Goal: Find contact information: Find contact information

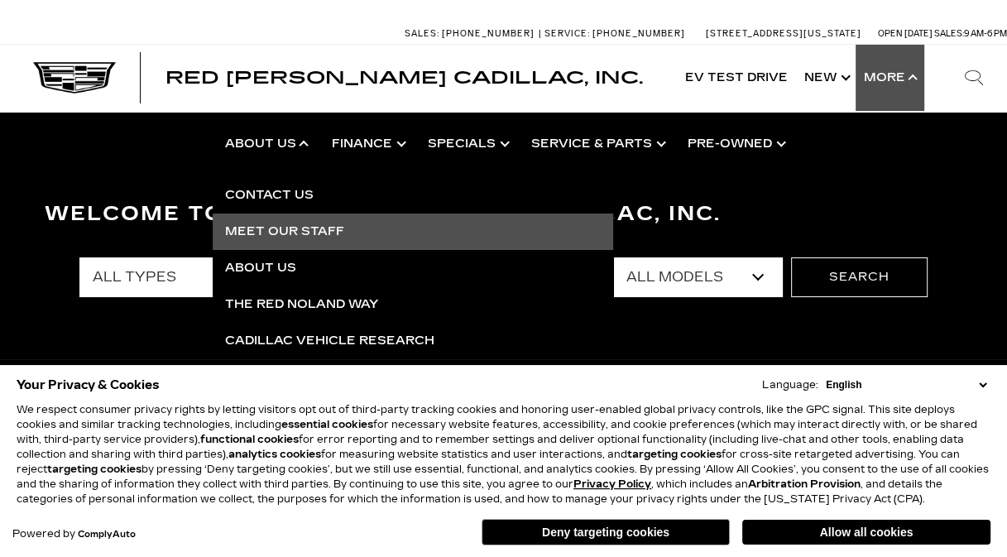
click at [281, 226] on link "Meet Our Staff" at bounding box center [413, 231] width 400 height 36
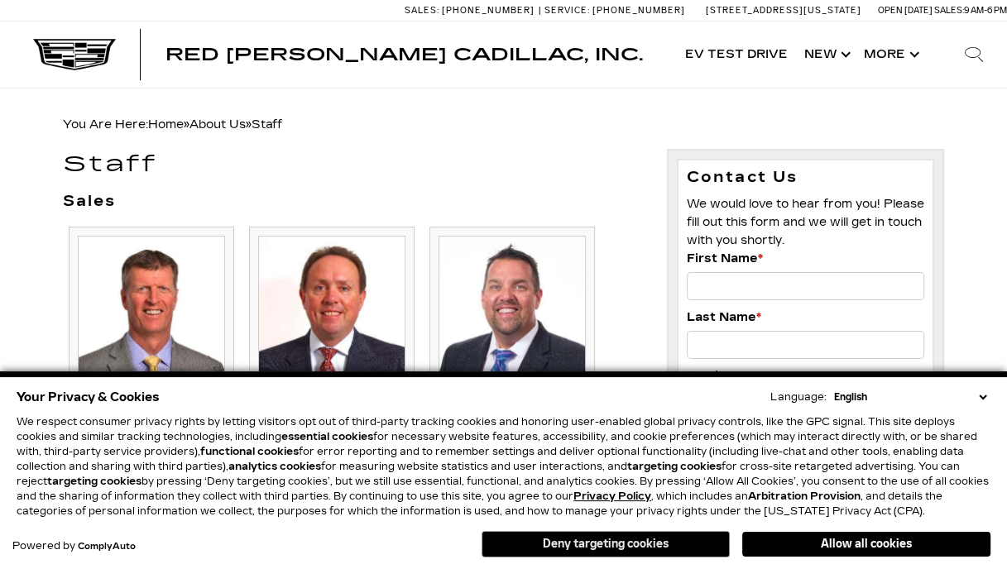
click at [524, 546] on button "Deny targeting cookies" at bounding box center [605, 544] width 248 height 26
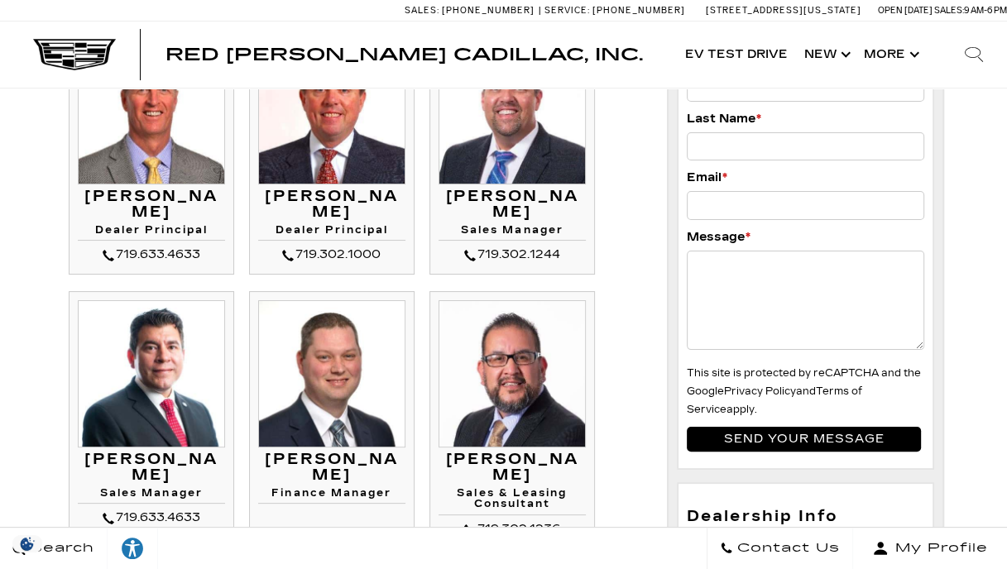
scroll to position [248, 0]
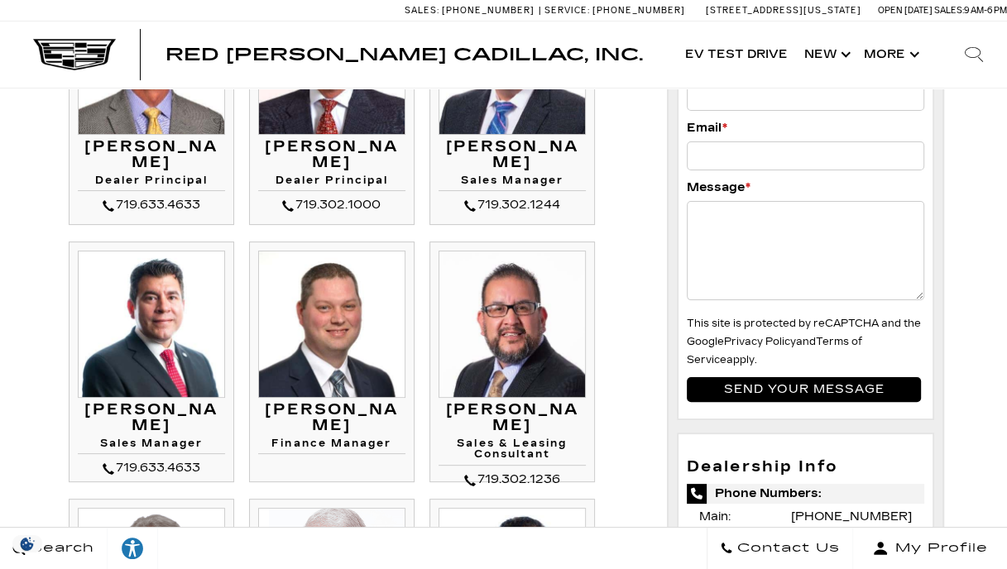
click at [177, 411] on h3 "[PERSON_NAME]" at bounding box center [151, 418] width 147 height 33
copy div "[PERSON_NAME]"
click at [145, 438] on h4 "Sales Manager" at bounding box center [151, 446] width 147 height 16
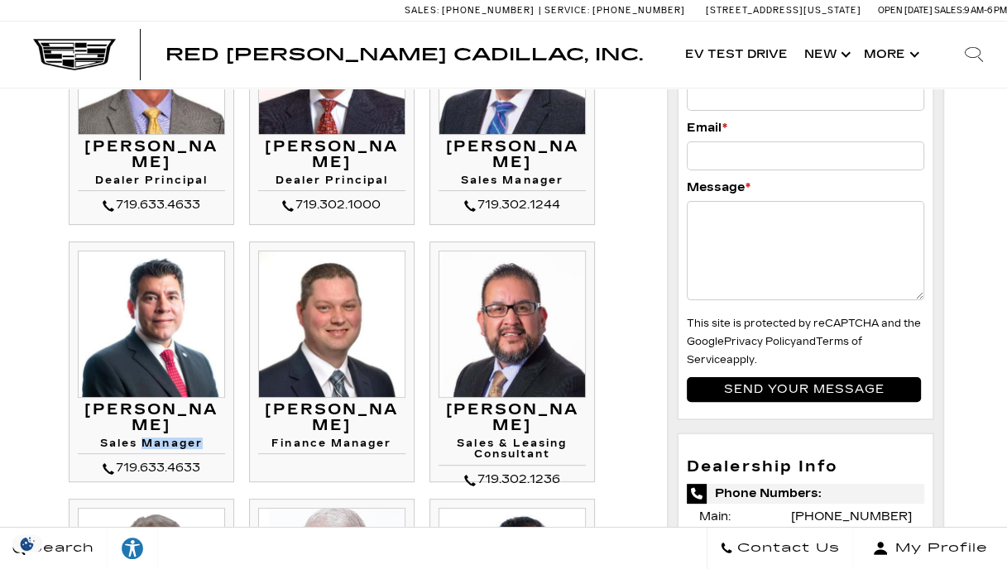
click at [145, 438] on h4 "Sales Manager" at bounding box center [151, 446] width 147 height 16
copy div "Sales Manager"
click at [161, 458] on div "719.633.4633" at bounding box center [151, 468] width 147 height 20
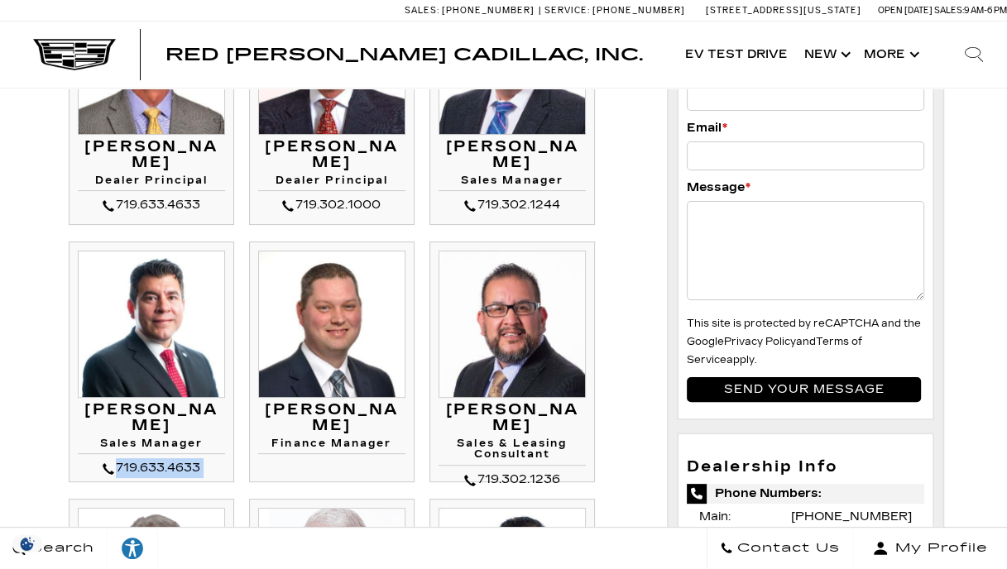
click at [161, 458] on div "719.633.4633" at bounding box center [151, 468] width 147 height 20
copy li "719.633.4633 [PERSON_NAME] Sales Manager"
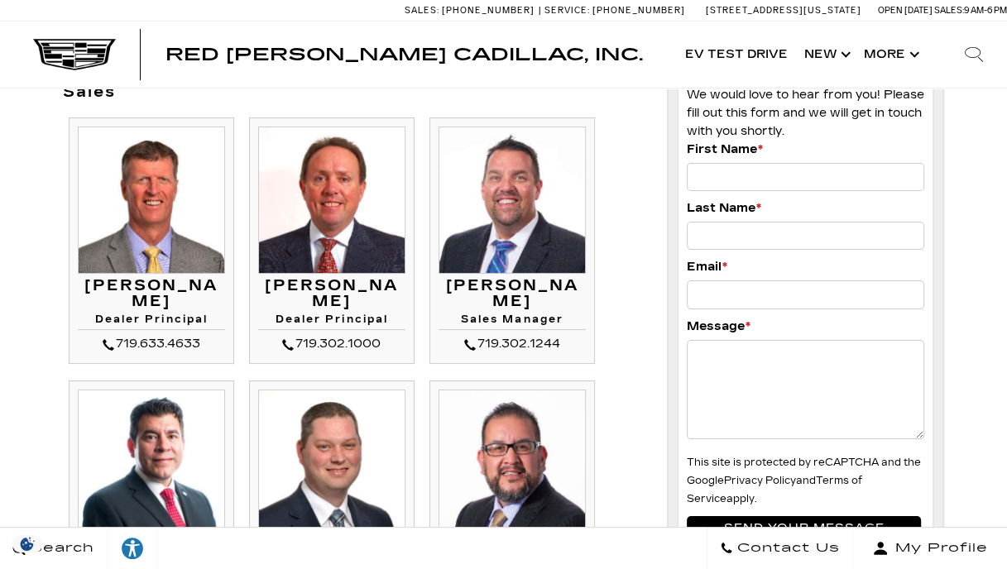
scroll to position [0, 0]
